Goal: Task Accomplishment & Management: Manage account settings

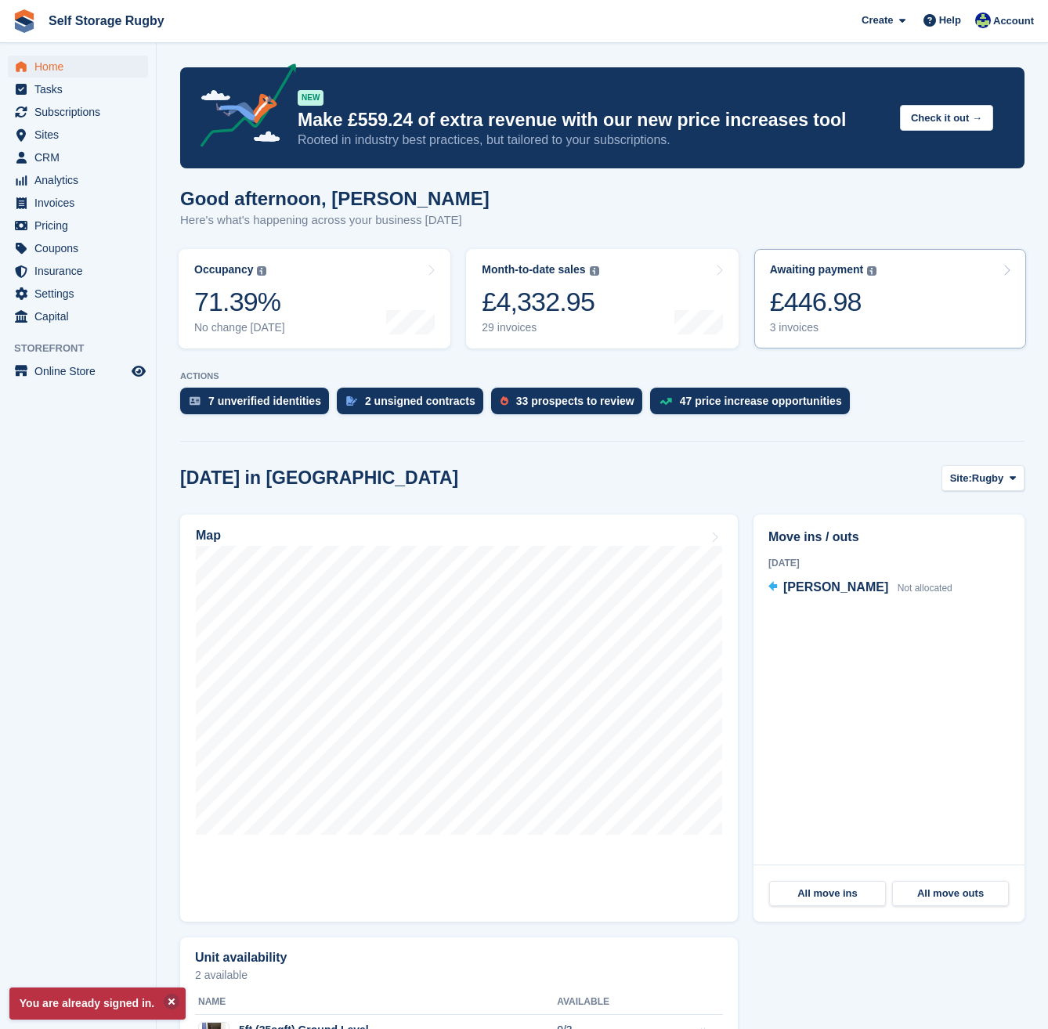
click at [867, 291] on div "£446.98" at bounding box center [823, 302] width 107 height 32
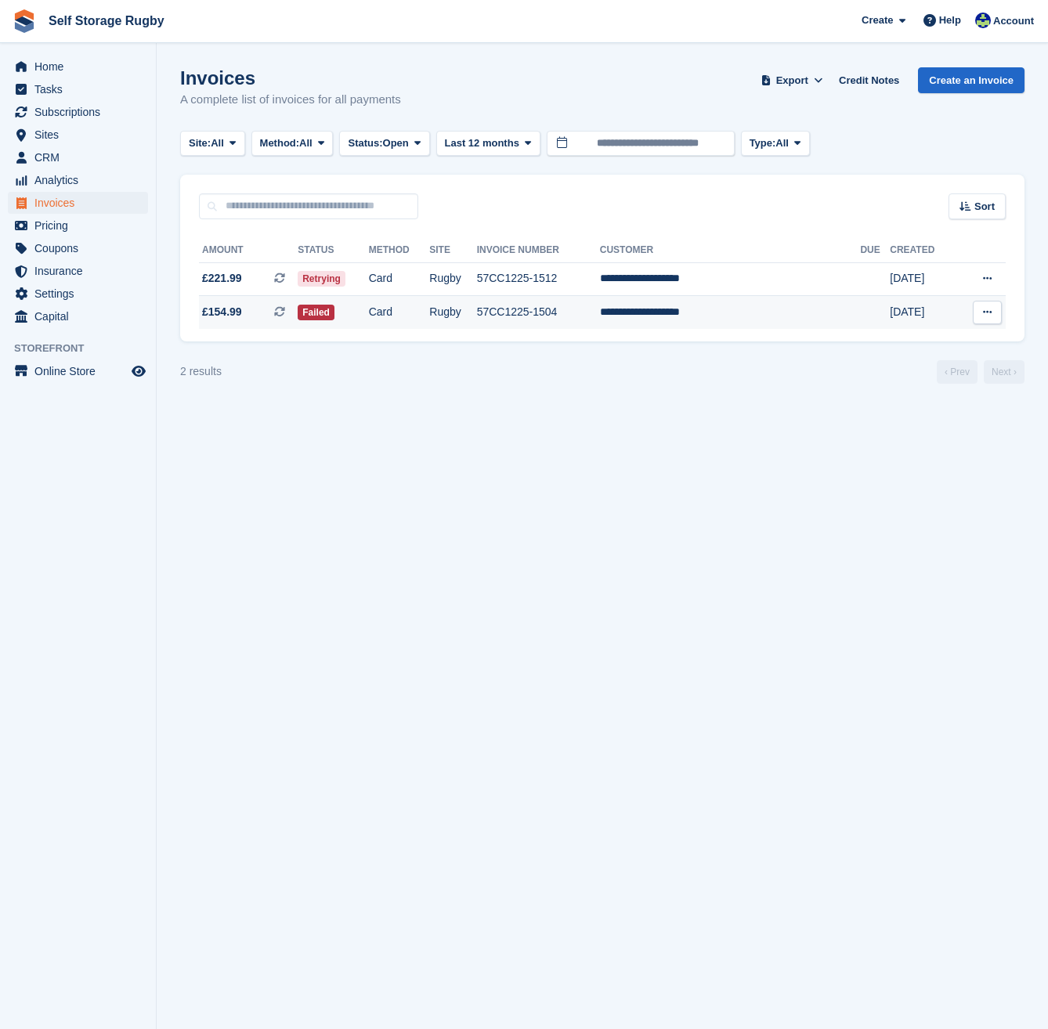
click at [262, 305] on span "£154.99 This is a recurring subscription invoice." at bounding box center [248, 312] width 99 height 16
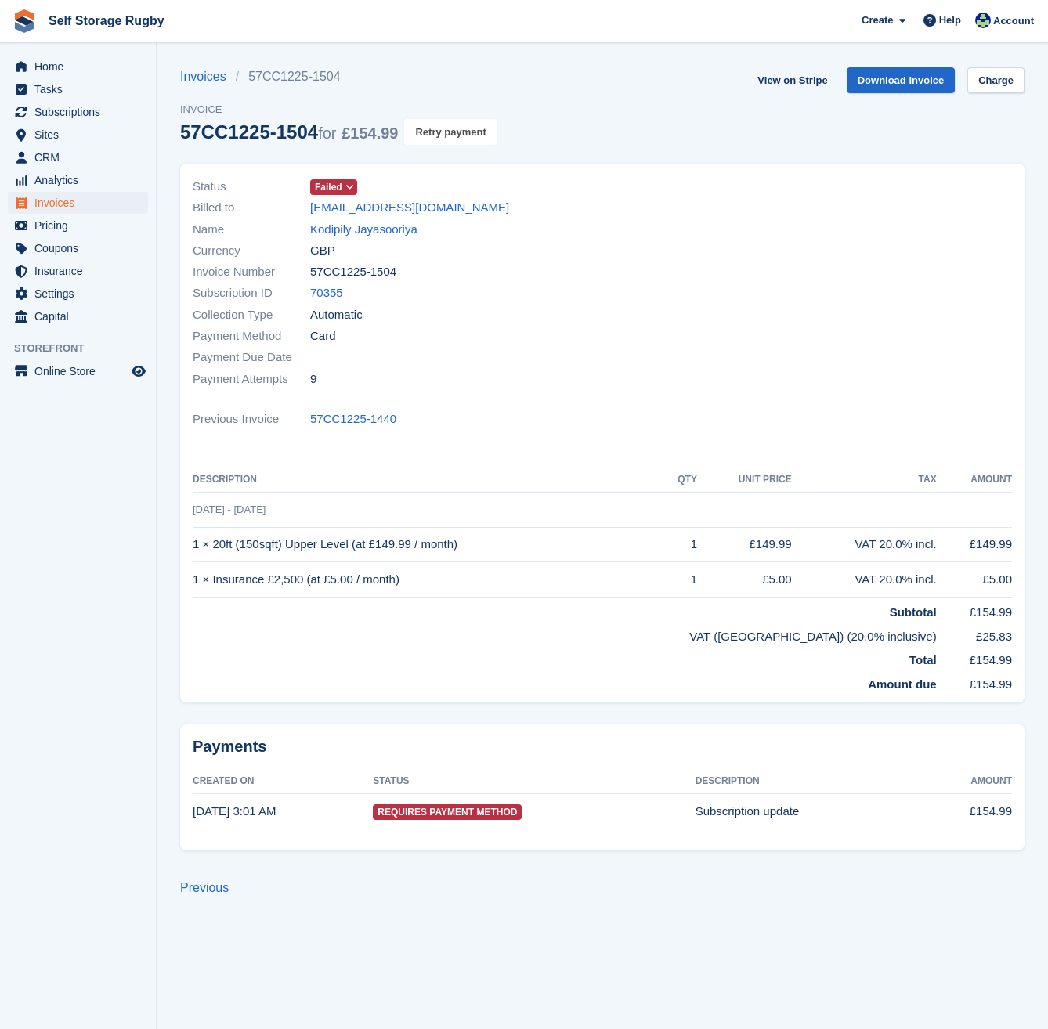
drag, startPoint x: 449, startPoint y: 128, endPoint x: 597, endPoint y: 70, distance: 159.0
click at [450, 128] on button "Retry payment" at bounding box center [450, 132] width 92 height 26
click at [359, 222] on link "Kodipily Jayasooriya" at bounding box center [363, 230] width 107 height 18
